Goal: Find contact information: Find contact information

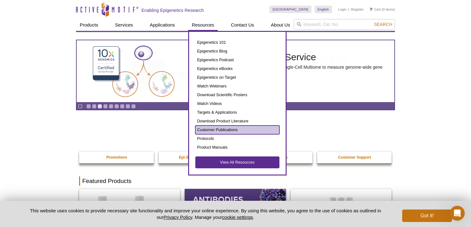
click at [215, 130] on link "Customer Publications" at bounding box center [237, 129] width 84 height 9
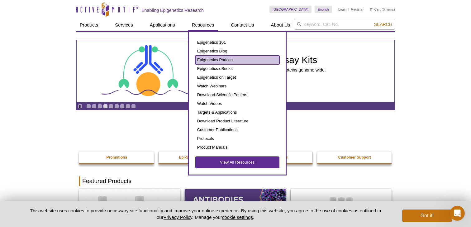
click at [218, 59] on link "Epigenetics Podcast" at bounding box center [237, 59] width 84 height 9
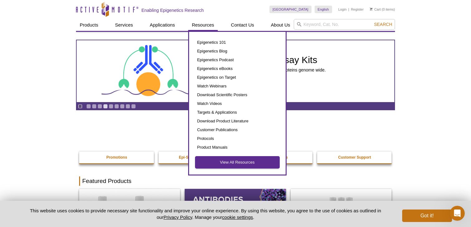
click at [228, 156] on link "View All Resources" at bounding box center [237, 162] width 84 height 12
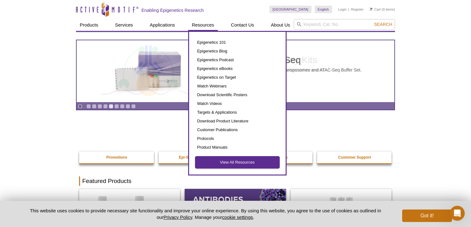
click at [243, 166] on link "View All Resources" at bounding box center [237, 162] width 84 height 12
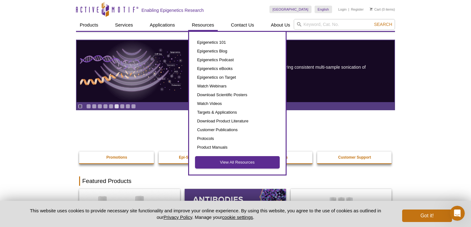
click at [241, 162] on link "View All Resources" at bounding box center [237, 162] width 84 height 12
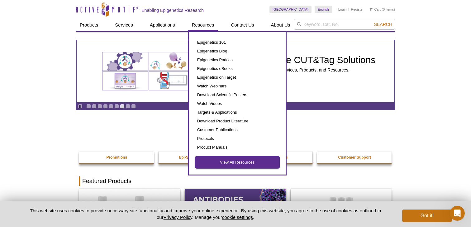
click at [243, 165] on link "View All Resources" at bounding box center [237, 162] width 84 height 12
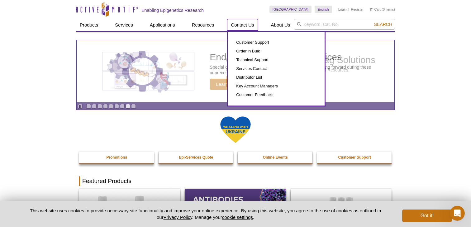
click at [245, 29] on link "Contact Us" at bounding box center [242, 25] width 31 height 12
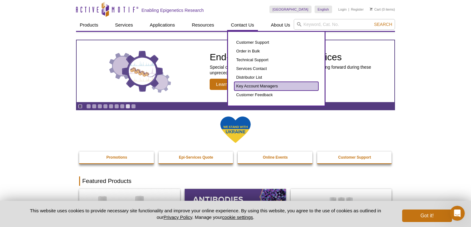
click at [265, 86] on link "Key Account Managers" at bounding box center [276, 86] width 84 height 9
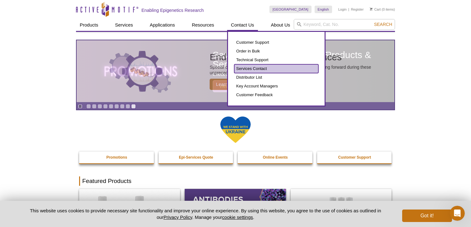
click at [253, 65] on link "Services Contact" at bounding box center [276, 68] width 84 height 9
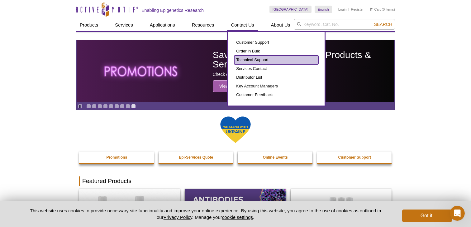
click at [254, 60] on link "Technical Support" at bounding box center [276, 59] width 84 height 9
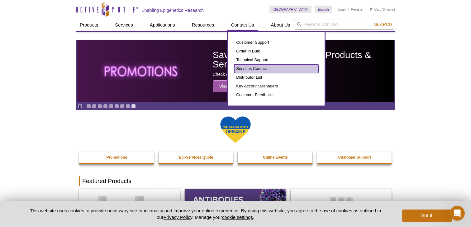
click at [254, 66] on link "Services Contact" at bounding box center [276, 68] width 84 height 9
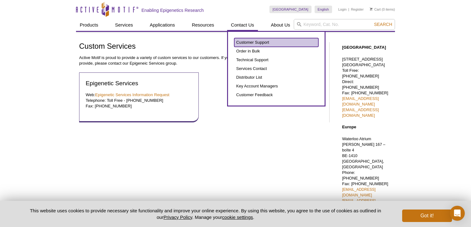
click at [250, 42] on link "Customer Support" at bounding box center [276, 42] width 84 height 9
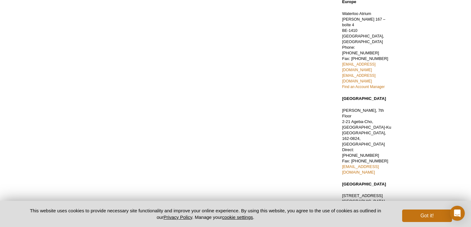
scroll to position [127, 0]
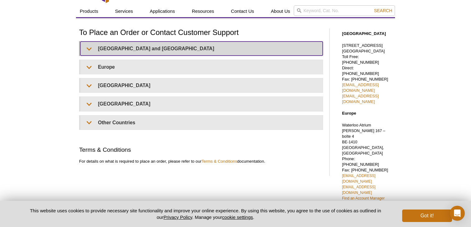
click at [132, 48] on summary "United States and Canada" at bounding box center [201, 48] width 242 height 14
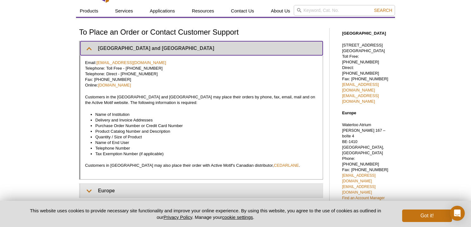
scroll to position [29, 0]
